Goal: Answer question/provide support

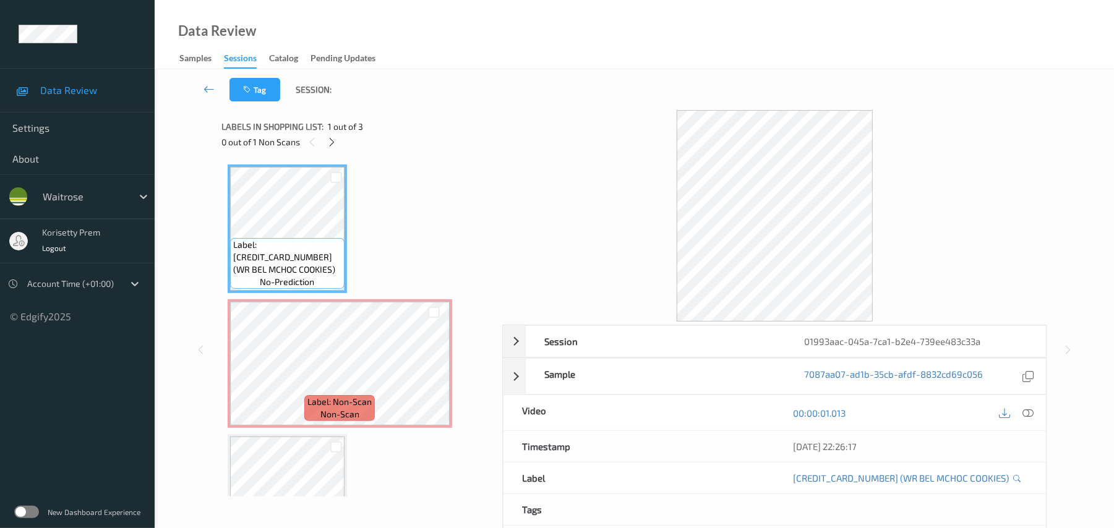
click at [465, 78] on div "Tag Session:" at bounding box center [634, 89] width 908 height 41
click at [438, 376] on icon at bounding box center [434, 374] width 11 height 11
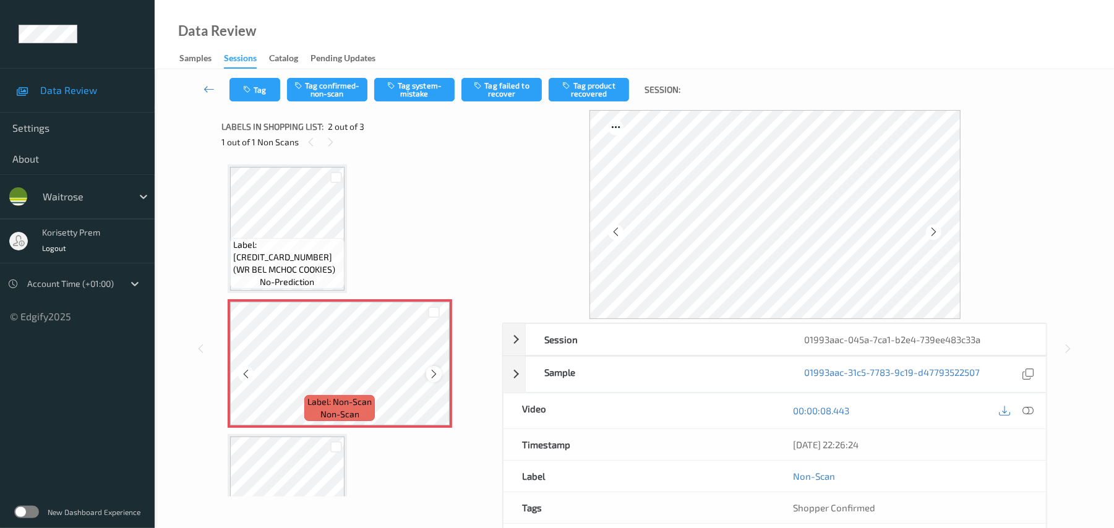
click at [436, 376] on icon at bounding box center [434, 374] width 11 height 11
click at [435, 376] on icon at bounding box center [434, 374] width 11 height 11
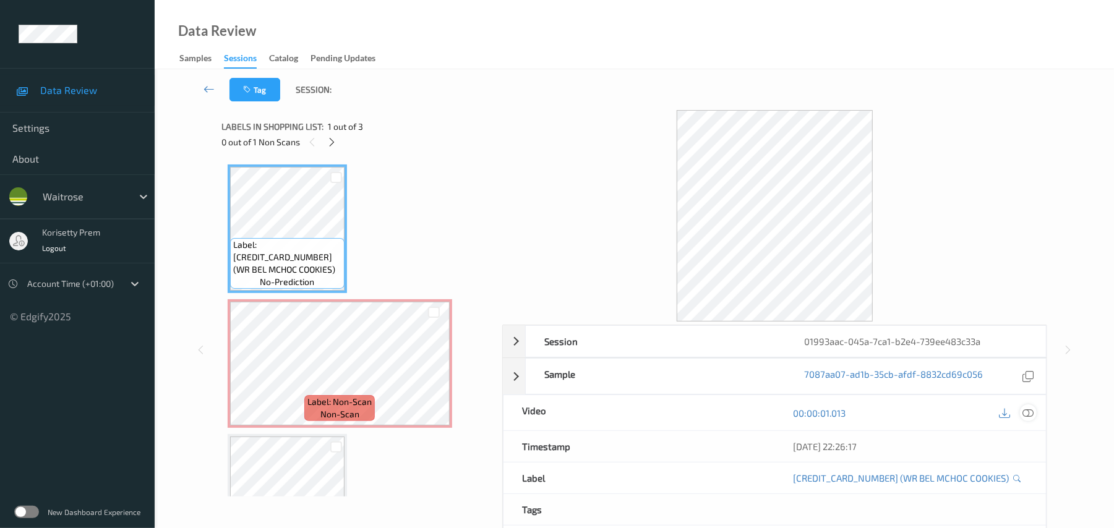
click at [1029, 414] on icon at bounding box center [1028, 413] width 11 height 11
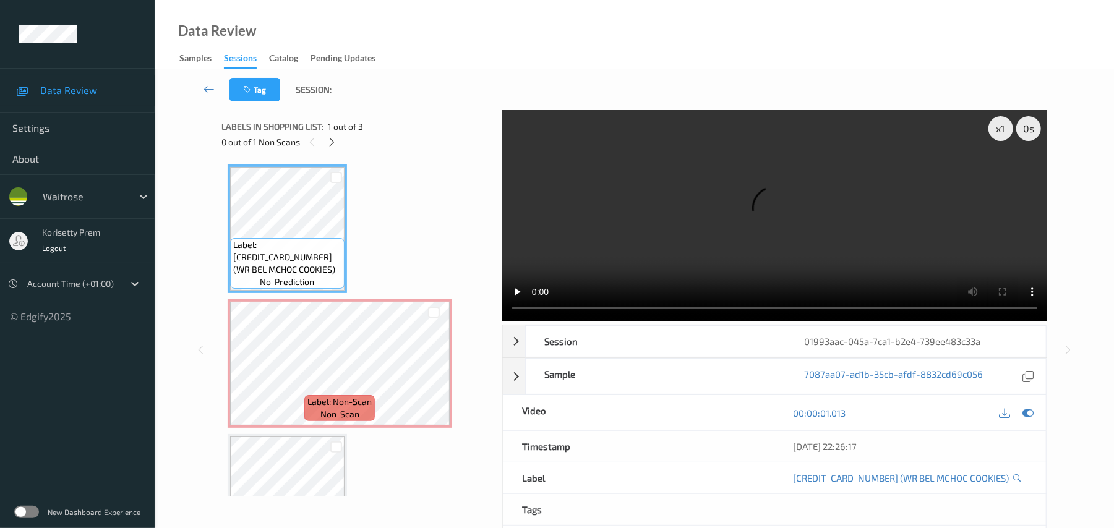
click at [624, 268] on video at bounding box center [774, 215] width 545 height 211
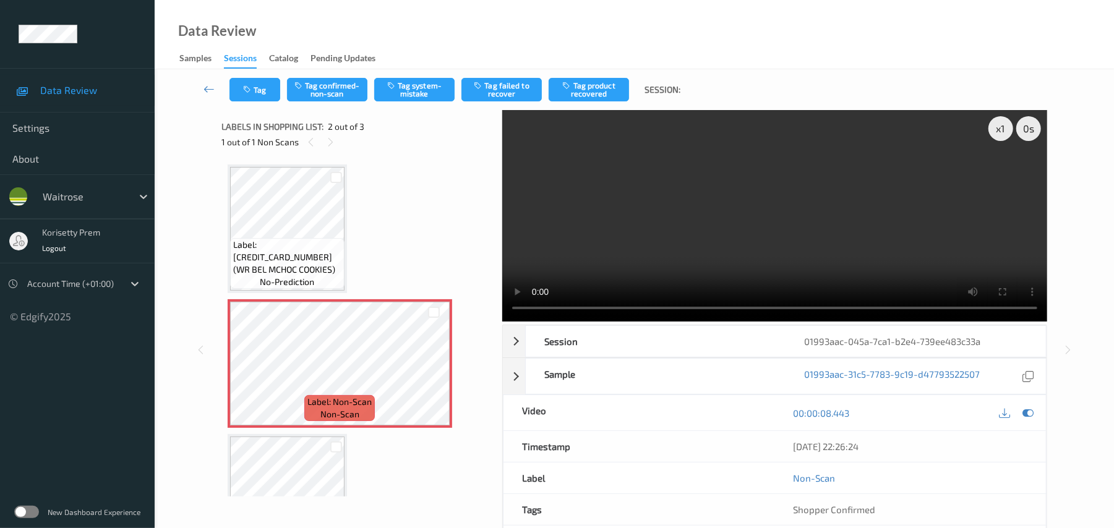
click at [745, 221] on video at bounding box center [774, 215] width 545 height 211
click at [412, 99] on button "Tag system-mistake" at bounding box center [414, 89] width 80 height 23
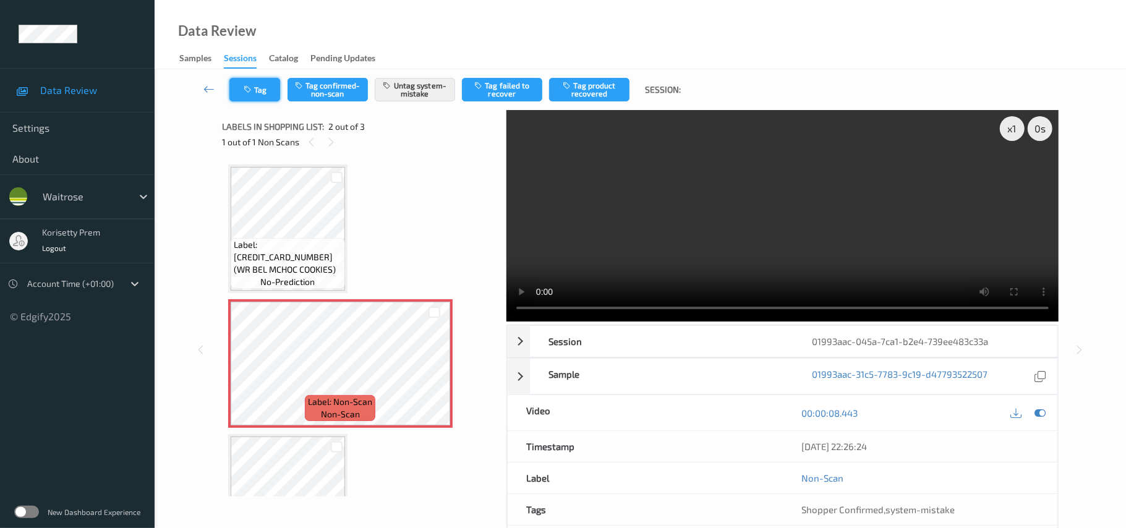
click at [256, 96] on button "Tag" at bounding box center [254, 89] width 51 height 23
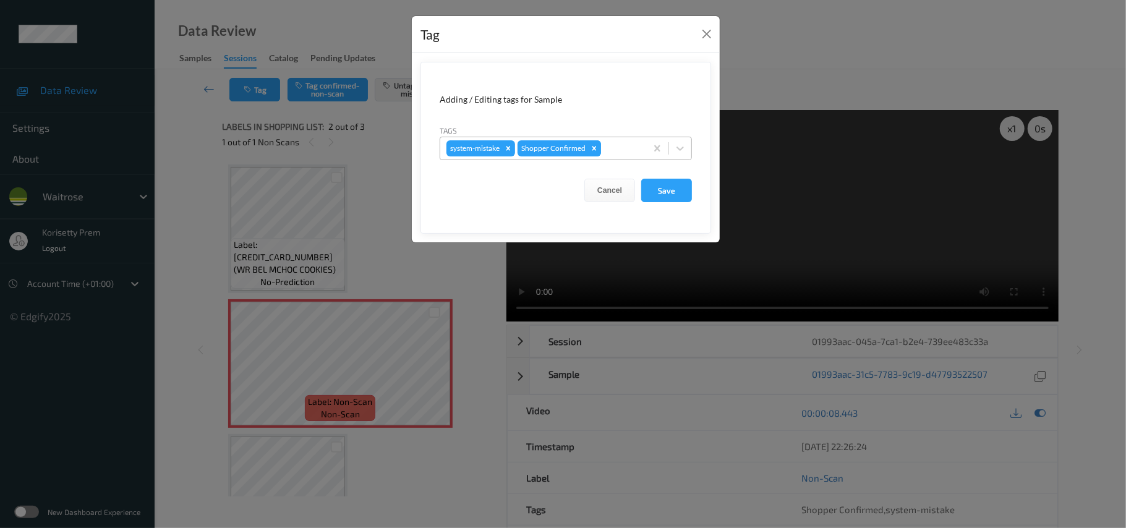
click at [594, 150] on icon "Remove Shopper Confirmed" at bounding box center [594, 148] width 4 height 4
click at [611, 192] on button "Cancel" at bounding box center [609, 190] width 51 height 23
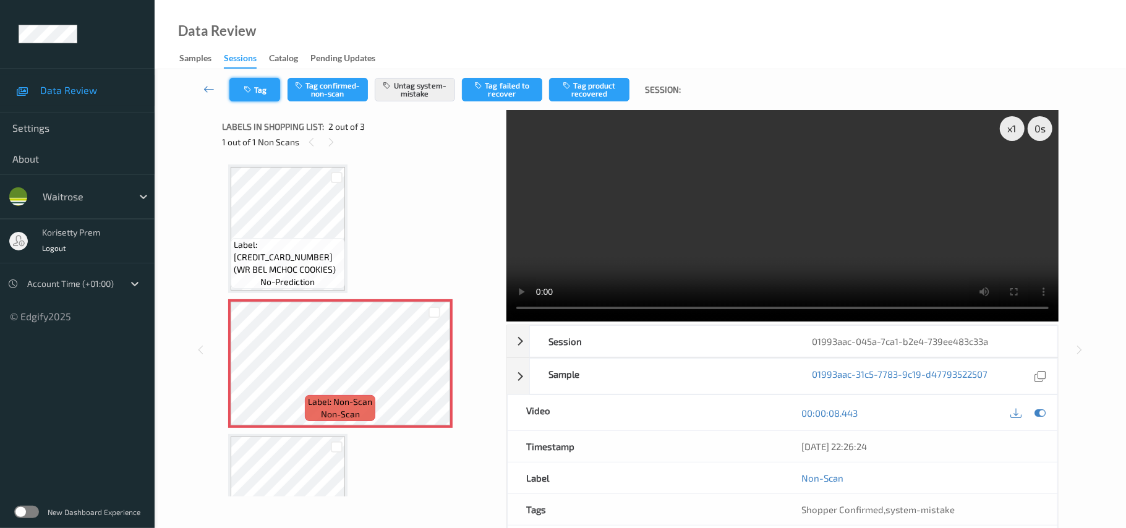
click at [266, 90] on button "Tag" at bounding box center [254, 89] width 51 height 23
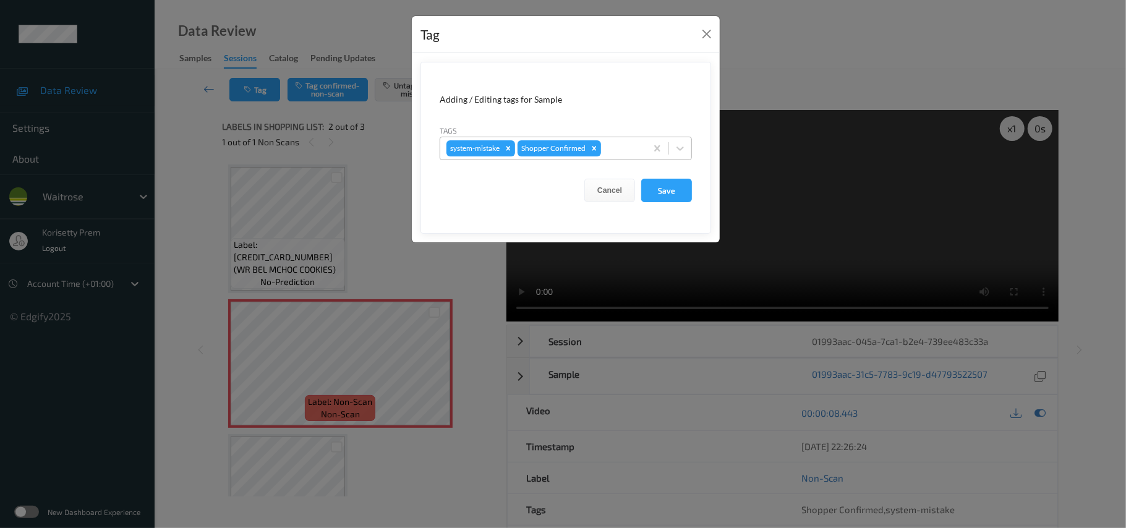
click at [636, 141] on div "system-mistake Shopper Confirmed" at bounding box center [543, 148] width 206 height 21
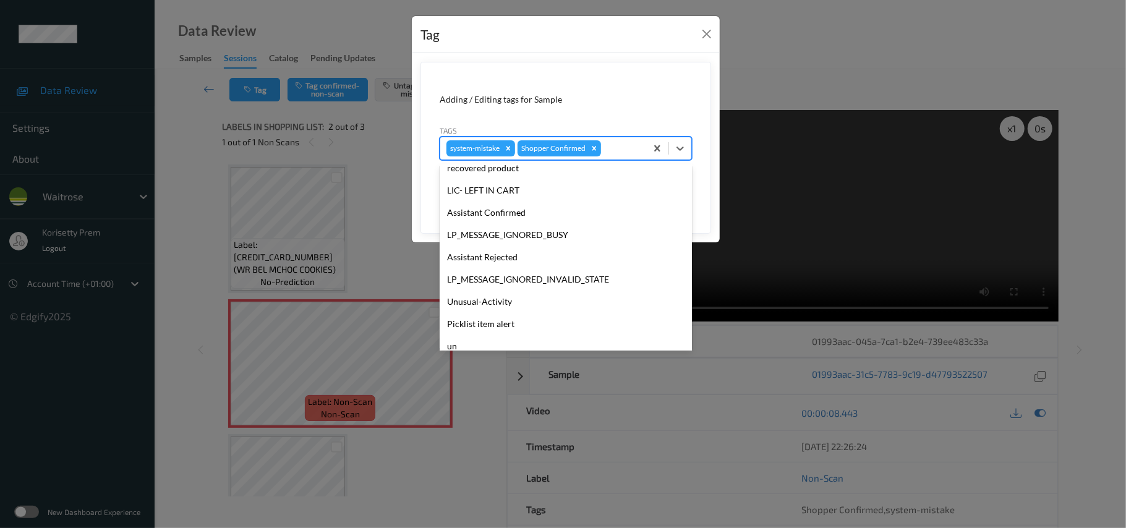
scroll to position [287, 0]
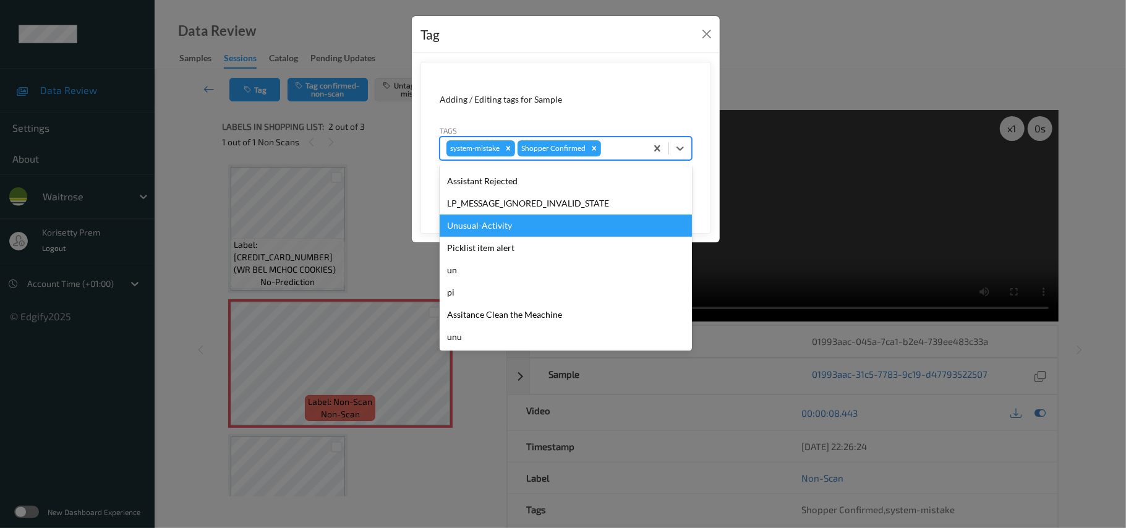
click at [478, 226] on div "Unusual-Activity" at bounding box center [566, 226] width 252 height 22
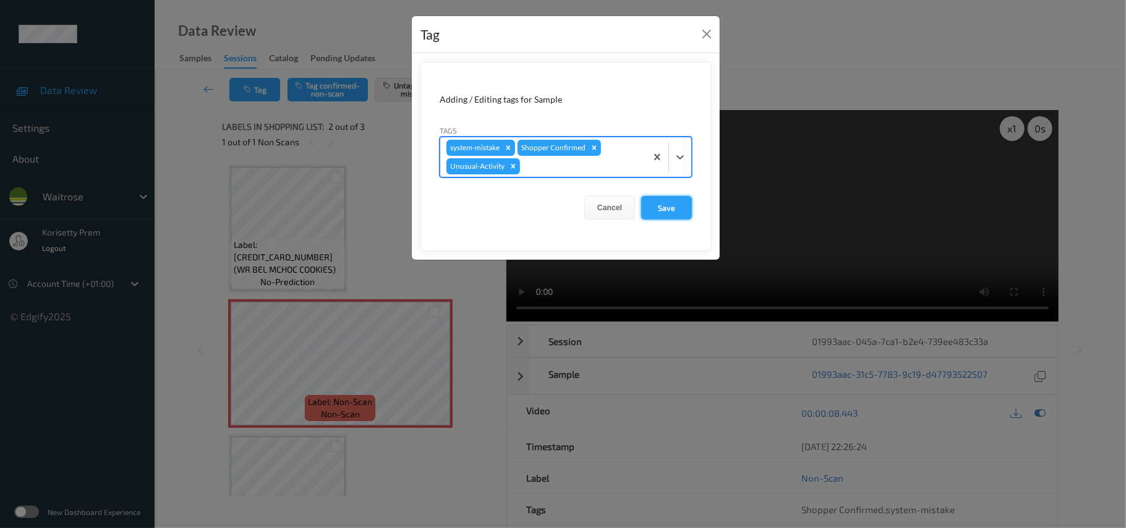
click at [655, 211] on button "Save" at bounding box center [666, 207] width 51 height 23
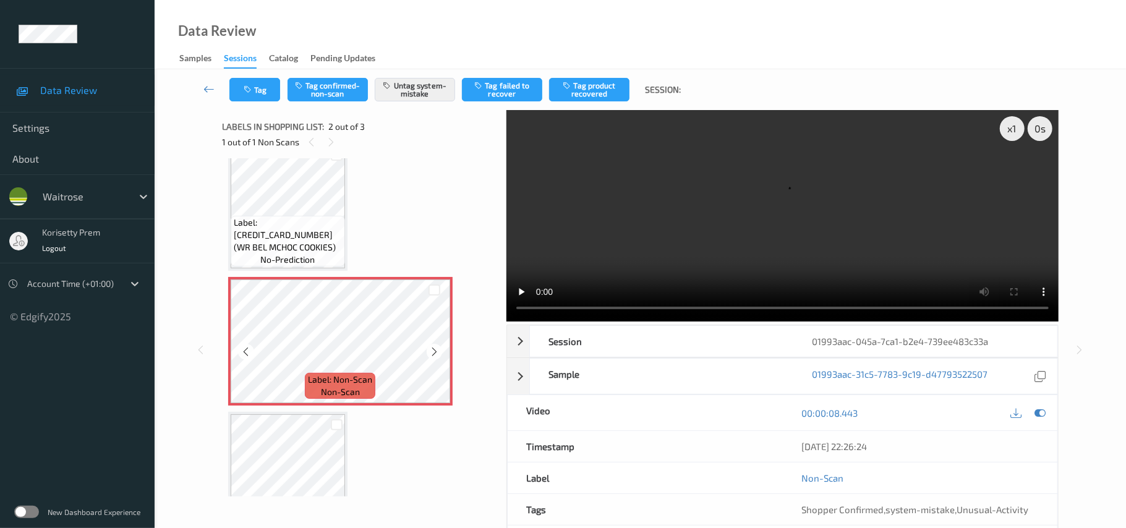
scroll to position [0, 0]
